Goal: Information Seeking & Learning: Learn about a topic

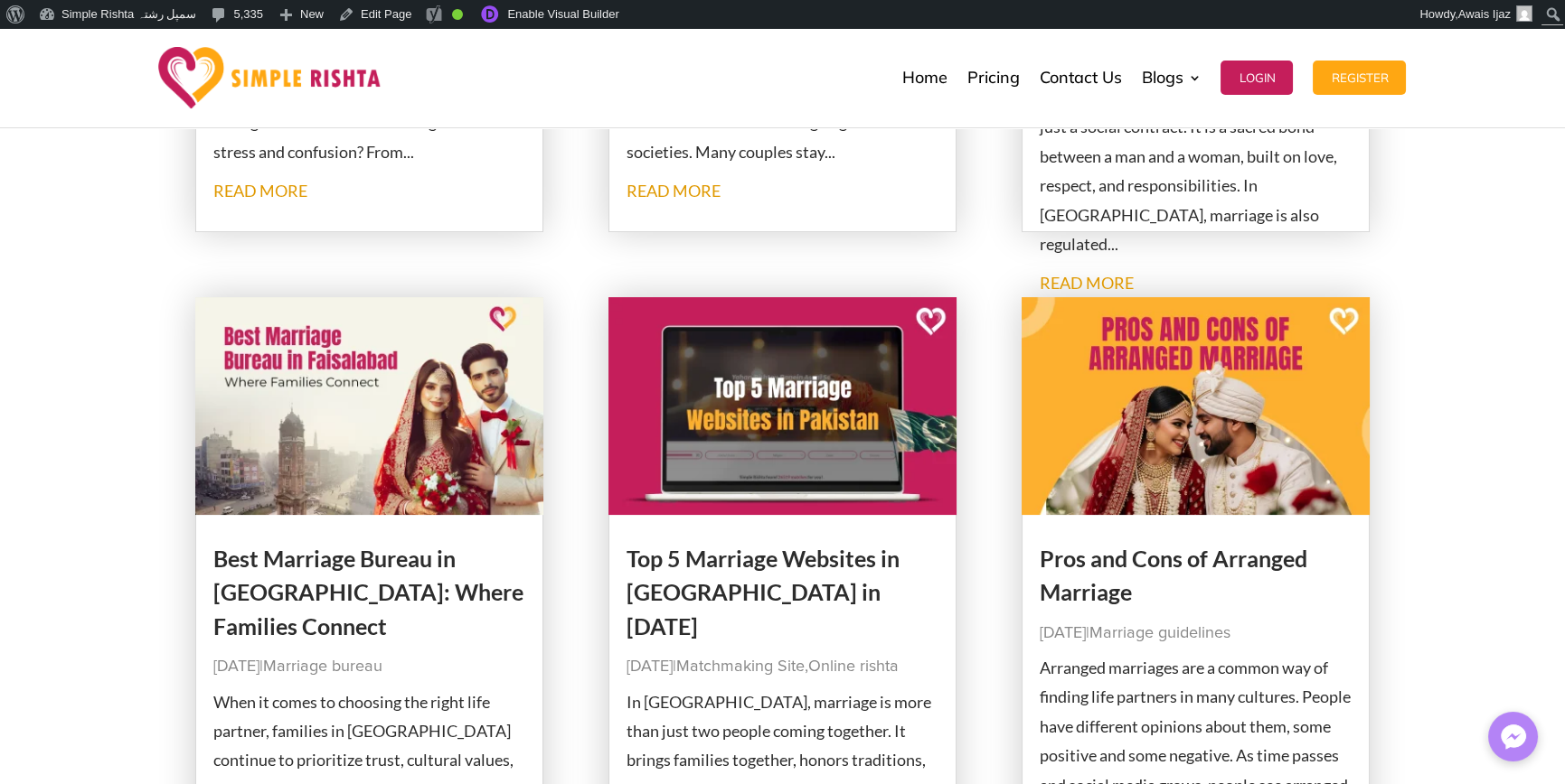
scroll to position [633, 0]
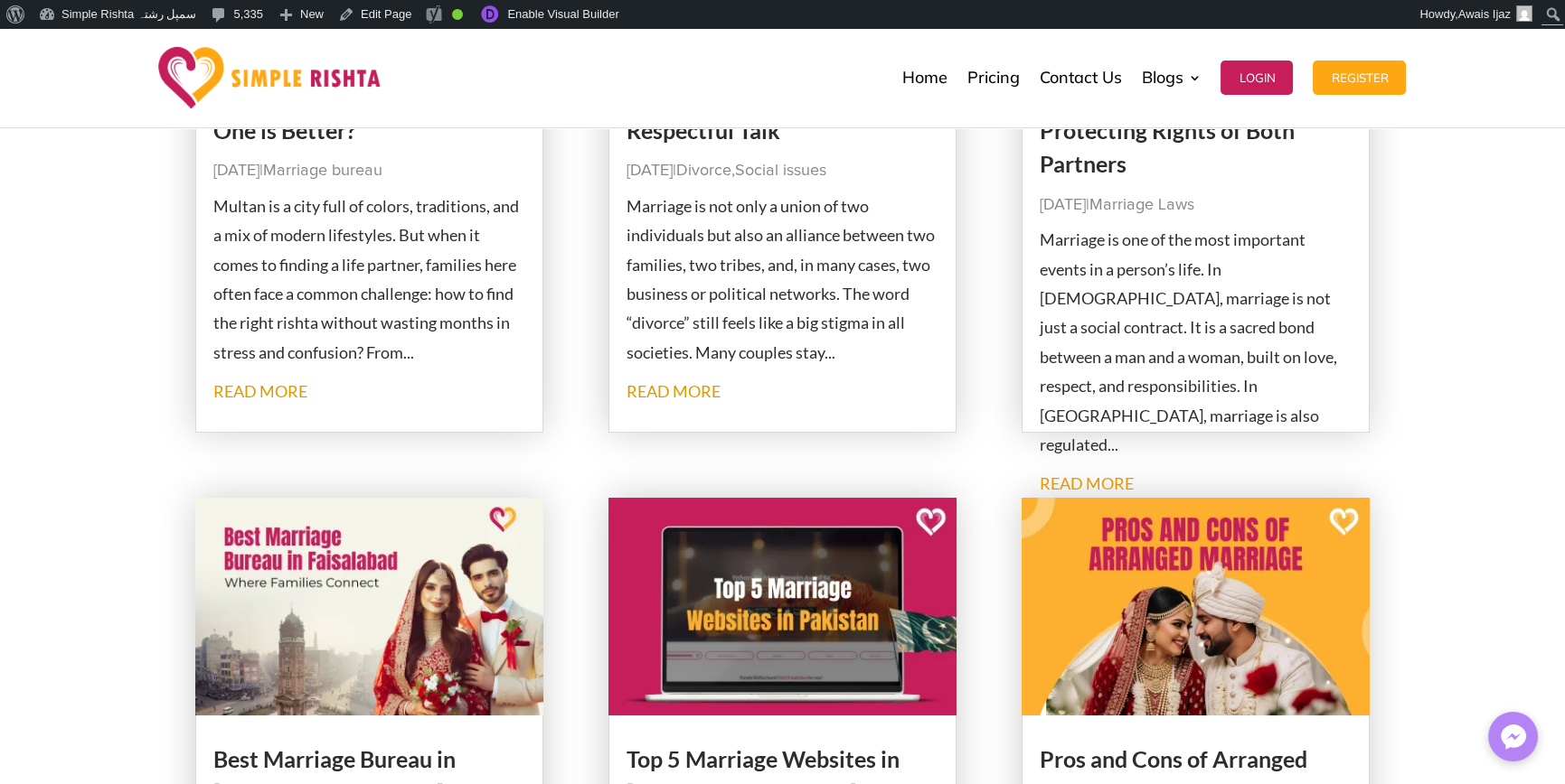
click at [395, 318] on p "Multan is a city full of colors, traditions, and a mix of modern lifestyles. Bu…" at bounding box center [369, 279] width 313 height 175
click at [340, 320] on p "Multan is a city full of colors, traditions, and a mix of modern lifestyles. Bu…" at bounding box center [369, 279] width 313 height 175
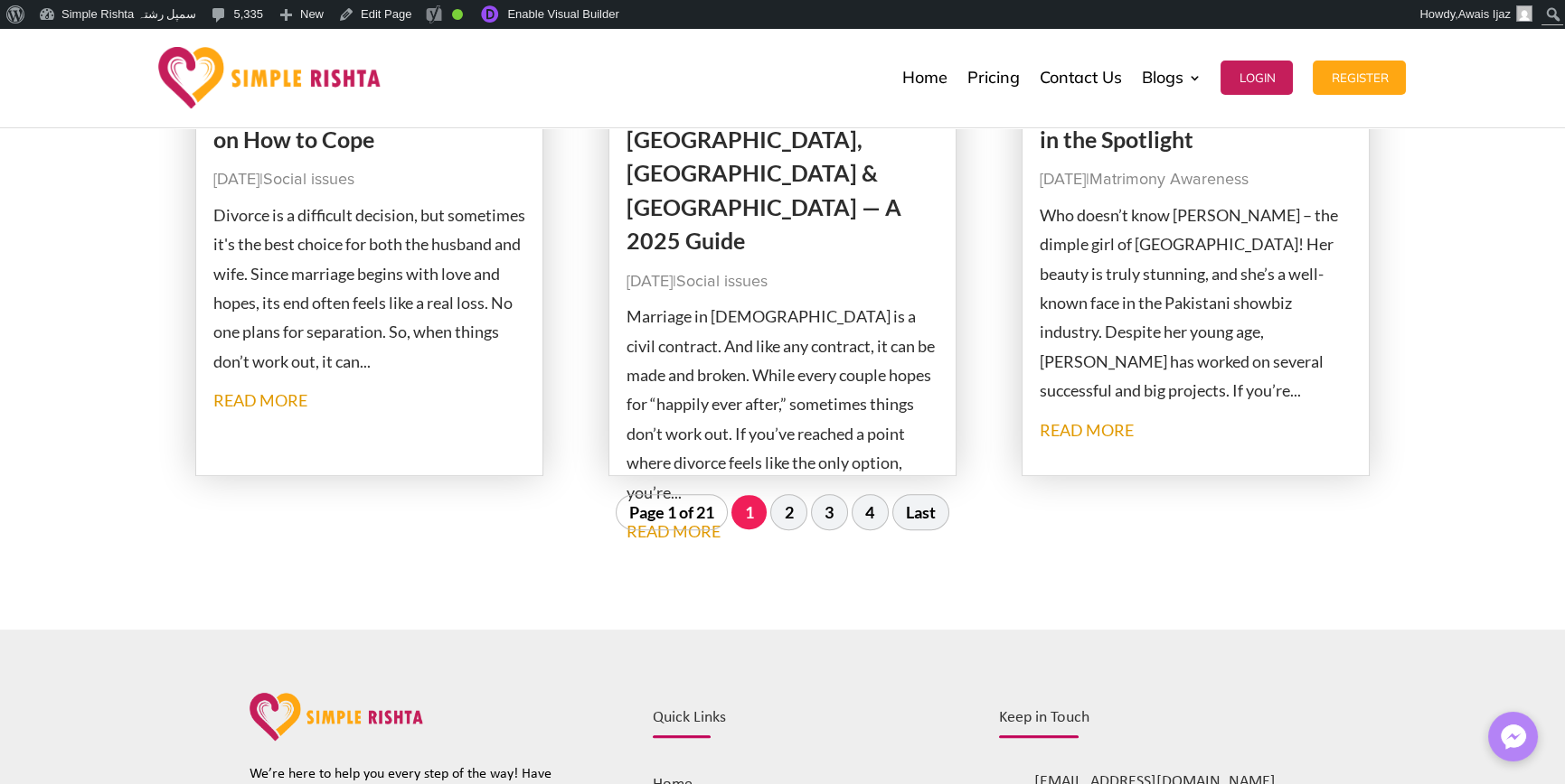
scroll to position [1988, 0]
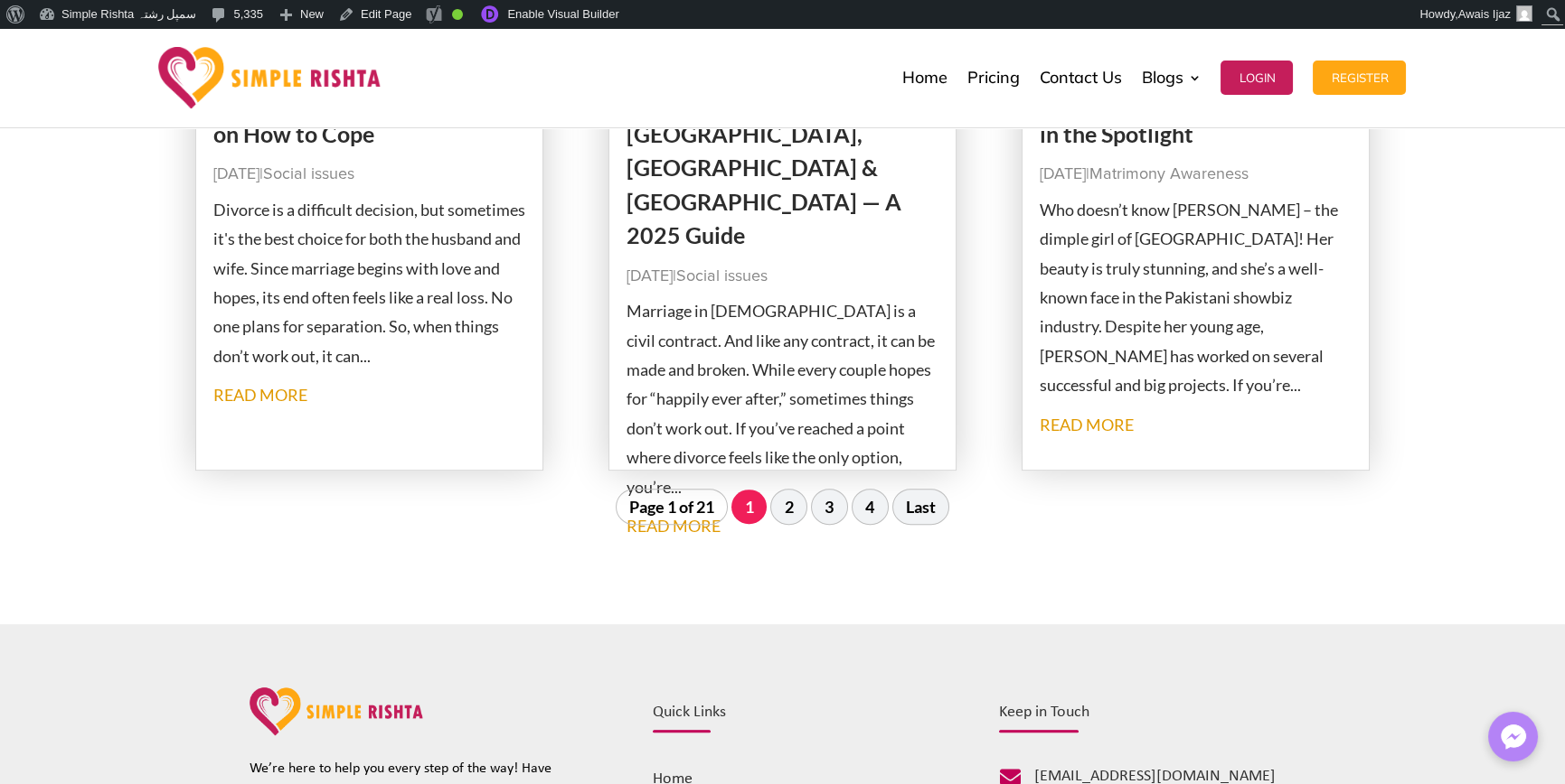
click at [1284, 356] on p "Who doesn’t know [PERSON_NAME] – the dimple girl of [GEOGRAPHIC_DATA]! Her beau…" at bounding box center [1196, 298] width 313 height 205
click at [1247, 695] on div "**********" at bounding box center [1157, 787] width 316 height 229
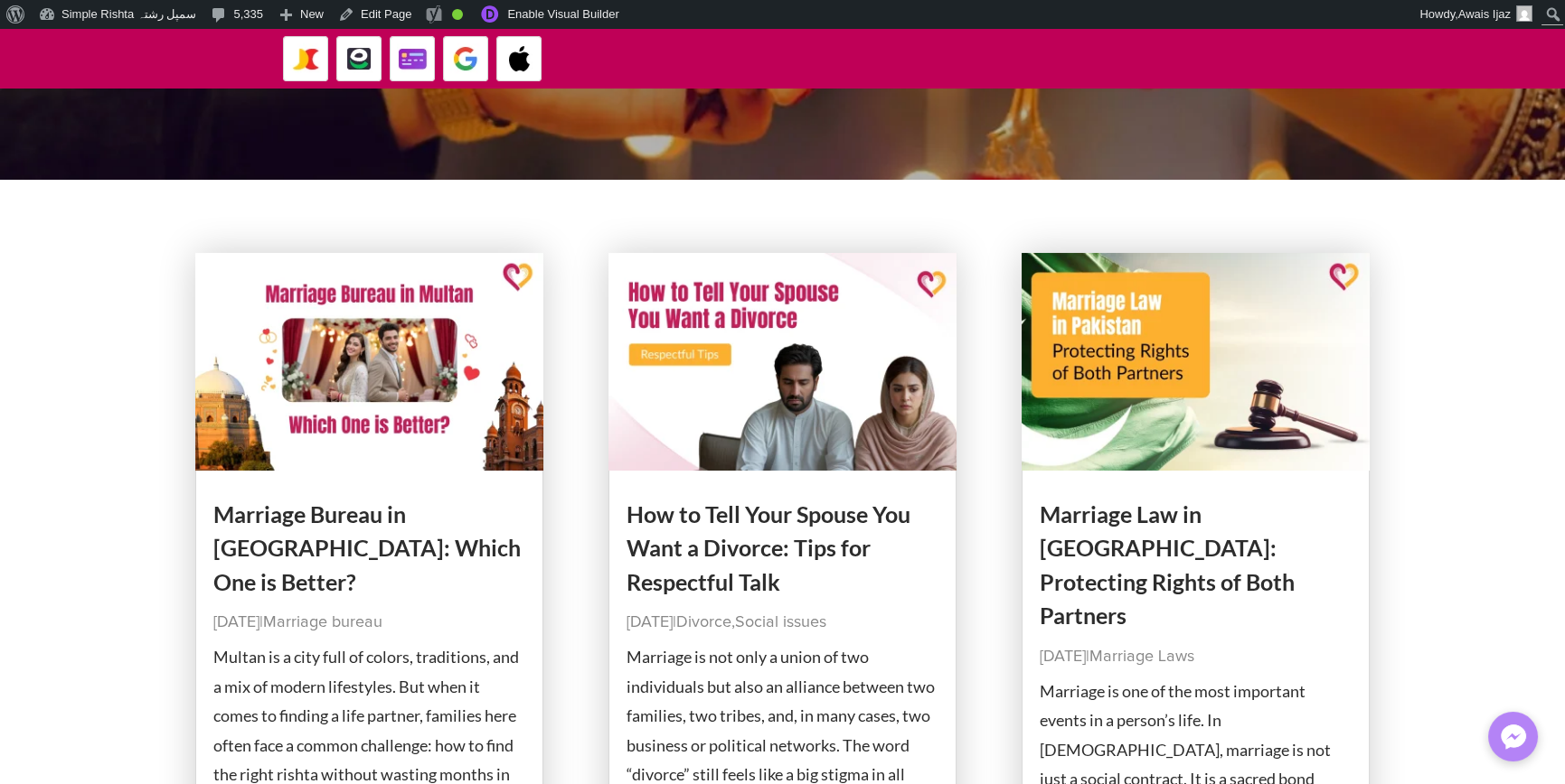
scroll to position [0, 0]
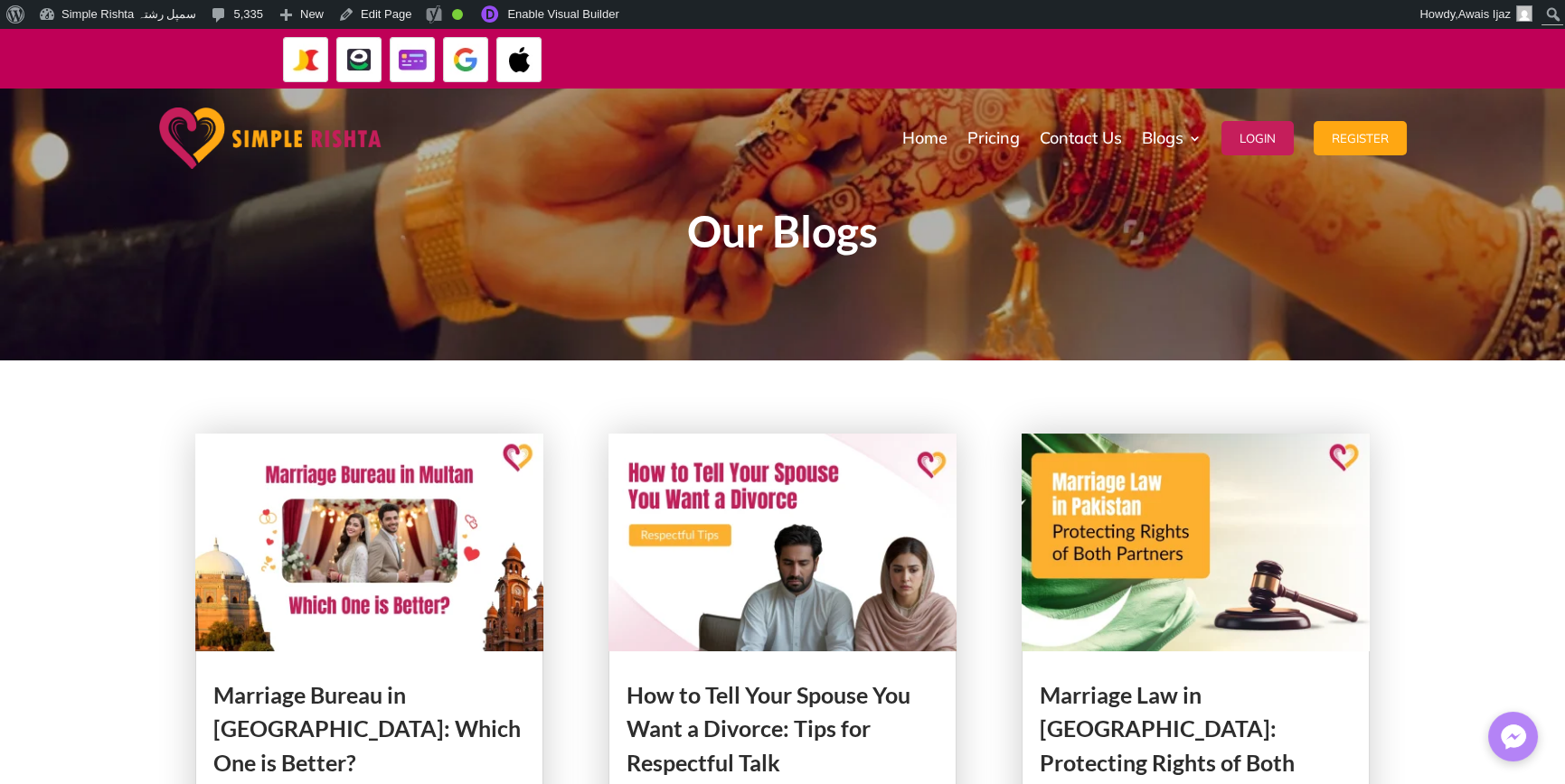
drag, startPoint x: 1388, startPoint y: 54, endPoint x: 257, endPoint y: 146, distance: 1134.7
click at [257, 88] on div "ایپ میں پیمنٹ صرف گوگل پے اور ایپل پے کے ذریعے ممکن ہے۔ جاز کیش ، ایزی پیسہ یا …" at bounding box center [782, 59] width 1565 height 60
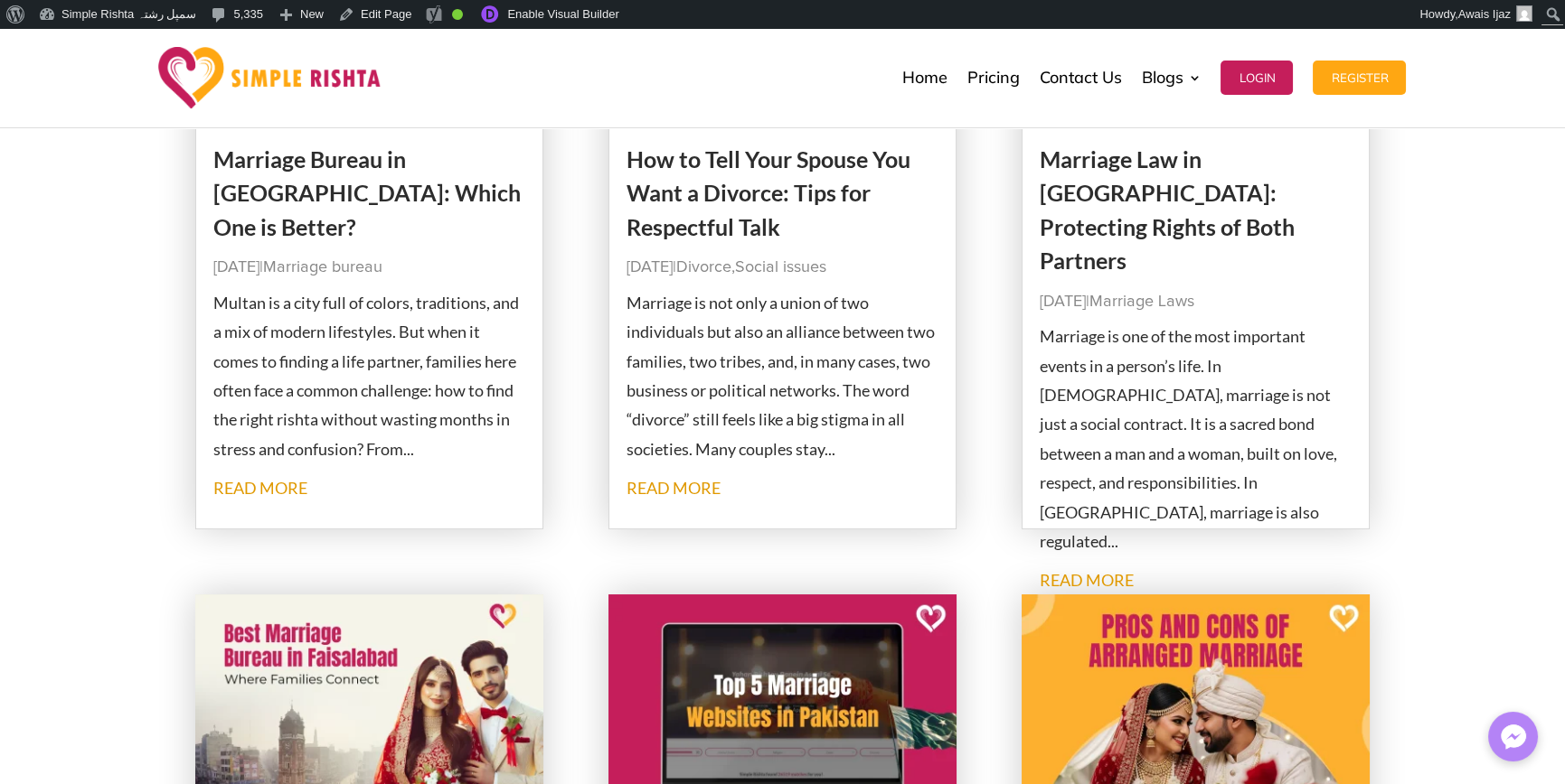
scroll to position [542, 0]
